Goal: Task Accomplishment & Management: Manage account settings

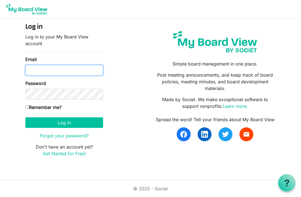
click at [33, 68] on input "Email" at bounding box center [64, 70] width 78 height 11
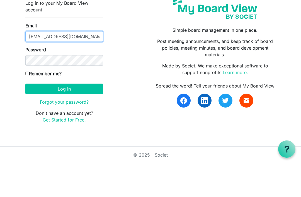
type input "ctate@vernoncollege.edu"
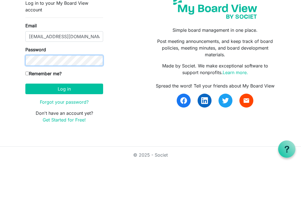
click at [64, 117] on button "Log in" at bounding box center [64, 122] width 78 height 11
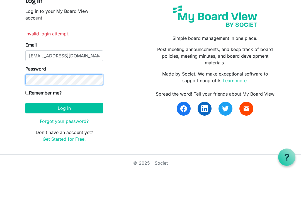
click at [64, 129] on button "Log in" at bounding box center [64, 134] width 78 height 11
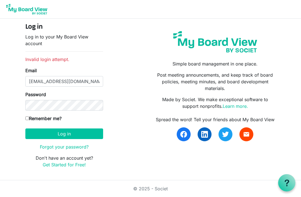
click at [71, 149] on link "Forgot your password?" at bounding box center [64, 147] width 49 height 6
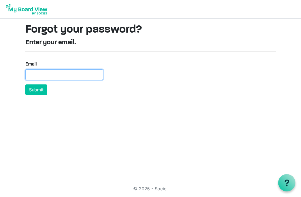
click at [39, 76] on input "Email" at bounding box center [64, 74] width 78 height 11
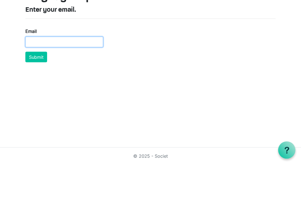
type input "[EMAIL_ADDRESS][DOMAIN_NAME]"
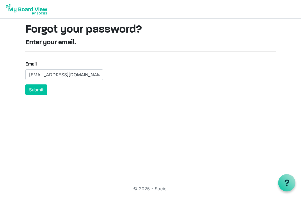
click at [42, 89] on button "Submit" at bounding box center [36, 90] width 22 height 11
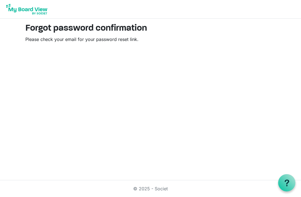
click at [183, 1] on nav at bounding box center [150, 9] width 301 height 19
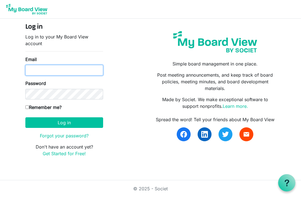
click at [80, 70] on input "Email" at bounding box center [64, 70] width 78 height 11
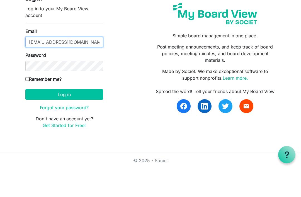
type input "ctate@vernoncollege.edu"
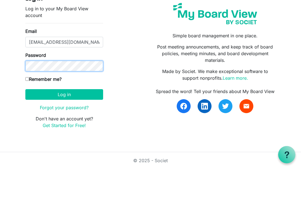
click at [64, 117] on button "Log in" at bounding box center [64, 122] width 78 height 11
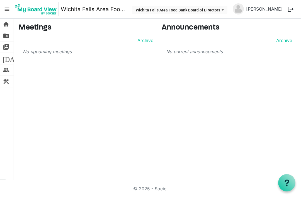
click at [5, 36] on span "folder_shared" at bounding box center [6, 35] width 7 height 11
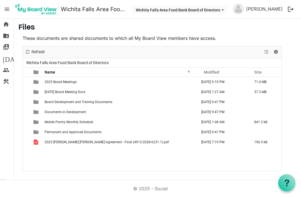
click at [74, 82] on span "2025 Board Meetings" at bounding box center [61, 82] width 32 height 4
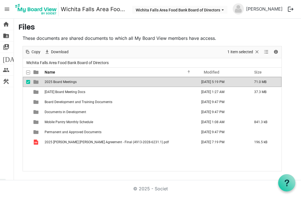
click at [75, 84] on span "2025 Board Meetings" at bounding box center [61, 82] width 32 height 4
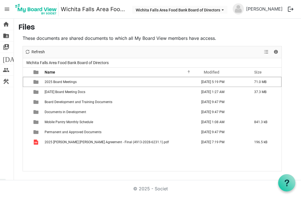
click at [4, 46] on span "switch_account" at bounding box center [6, 47] width 7 height 11
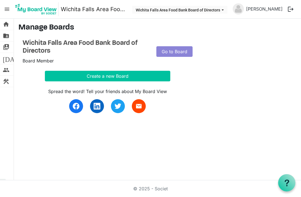
click at [7, 36] on span "folder_shared" at bounding box center [6, 35] width 7 height 11
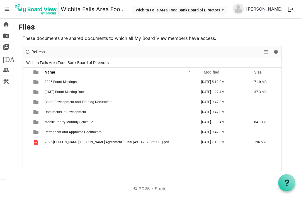
click at [27, 83] on span "checkbox" at bounding box center [28, 82] width 4 height 4
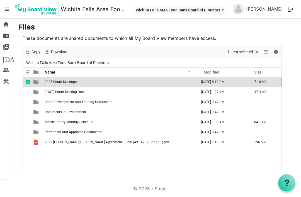
click at [61, 83] on span "2025 Board Meetings" at bounding box center [61, 82] width 32 height 4
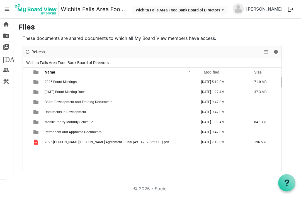
click at [29, 81] on span "checkbox" at bounding box center [28, 82] width 4 height 4
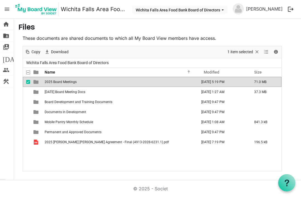
click at [69, 83] on span "2025 Board Meetings" at bounding box center [61, 82] width 32 height 4
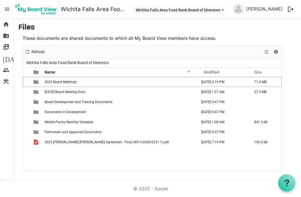
click at [68, 83] on span "2025 Board Meetings" at bounding box center [61, 82] width 32 height 4
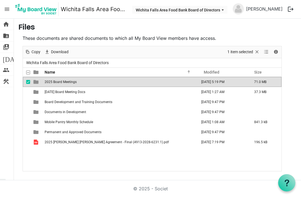
click at [77, 81] on td "2025 Board Meetings" at bounding box center [120, 82] width 155 height 10
click at [71, 84] on td "2025 Board Meetings" at bounding box center [120, 82] width 155 height 10
click at [6, 26] on span "home" at bounding box center [6, 24] width 7 height 11
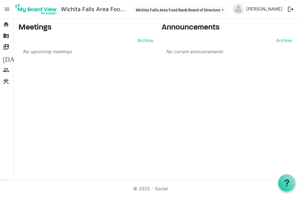
click at [5, 36] on span "folder_shared" at bounding box center [6, 35] width 7 height 11
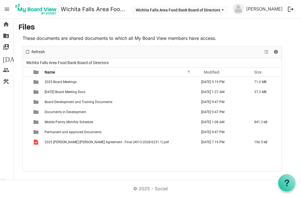
click at [5, 47] on span "switch_account" at bounding box center [6, 47] width 7 height 11
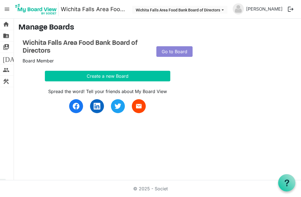
click at [4, 57] on span "[DATE]" at bounding box center [13, 58] width 21 height 11
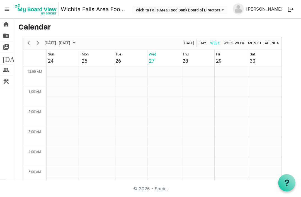
scroll to position [181, 0]
click at [4, 37] on span "folder_shared" at bounding box center [6, 35] width 7 height 11
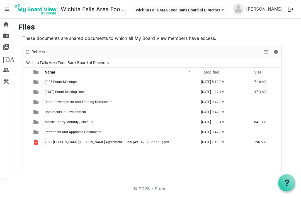
click at [26, 83] on span "checkbox" at bounding box center [28, 82] width 4 height 4
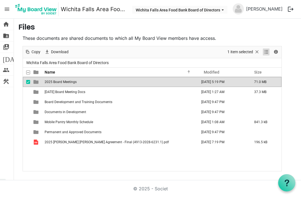
click at [268, 51] on span "View dropdownbutton" at bounding box center [266, 52] width 7 height 7
click at [277, 50] on span "Details" at bounding box center [276, 52] width 7 height 7
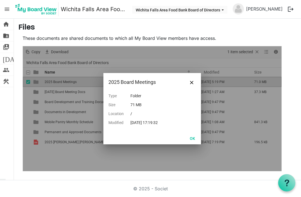
click at [251, 50] on div at bounding box center [152, 108] width 259 height 125
click at [179, 35] on p "These documents are shared documents to which all My Board View members have ac…" at bounding box center [152, 38] width 259 height 7
click at [225, 63] on div at bounding box center [152, 108] width 259 height 125
click at [195, 81] on button "Close" at bounding box center [192, 82] width 8 height 8
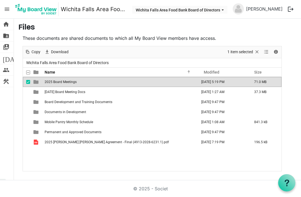
click at [53, 80] on span "2025 Board Meetings" at bounding box center [61, 82] width 32 height 4
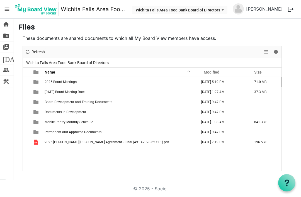
click at [31, 83] on div "checkbox" at bounding box center [29, 82] width 7 height 6
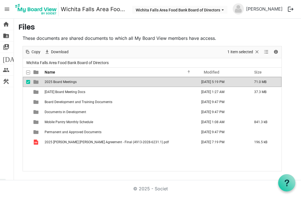
click at [290, 7] on button "logout" at bounding box center [291, 9] width 12 height 12
